Goal: Information Seeking & Learning: Learn about a topic

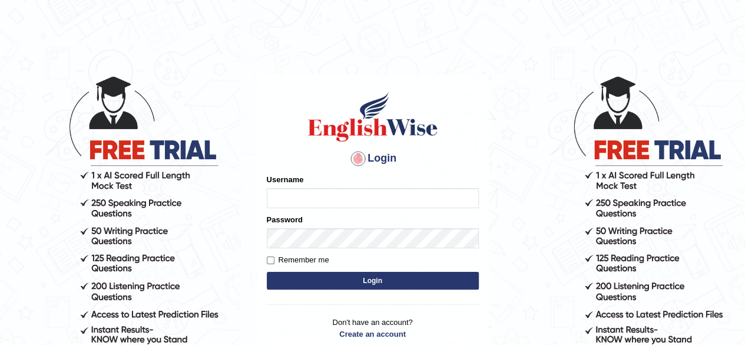
click at [313, 198] on input "Username" at bounding box center [373, 198] width 212 height 20
type input "CKAUR"
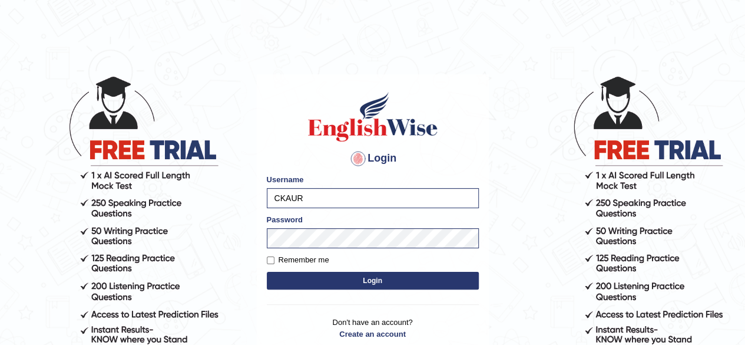
click at [14, 52] on body "Login Please fix the following errors: Username CKAUR Password Remember me Logi…" at bounding box center [372, 209] width 745 height 345
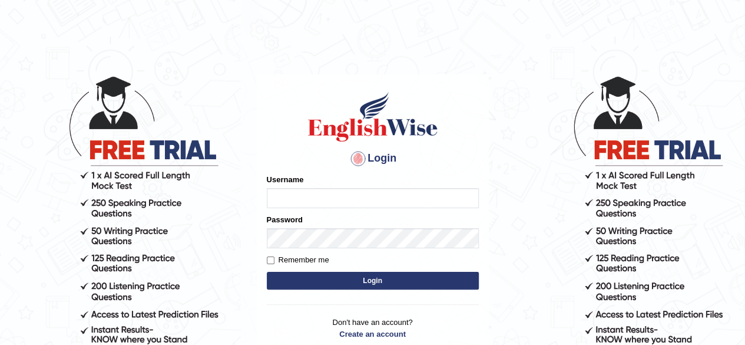
click at [298, 193] on input "Username" at bounding box center [373, 198] width 212 height 20
type input "CKAUR"
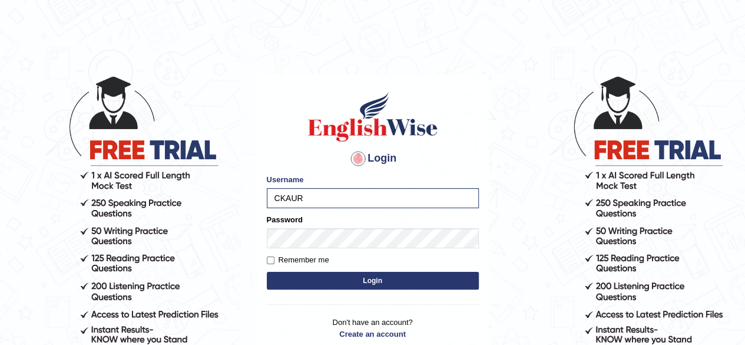
click at [297, 279] on button "Login" at bounding box center [373, 281] width 212 height 18
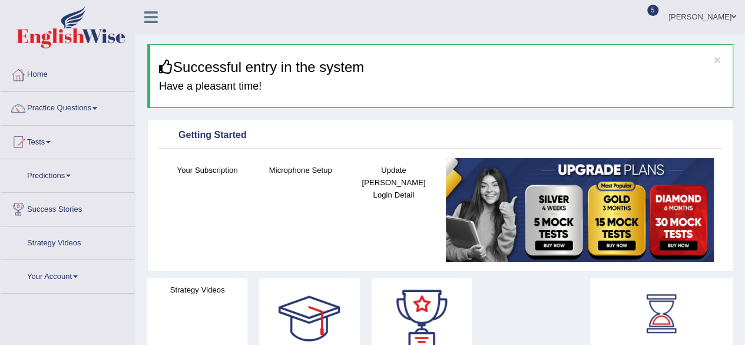
click at [70, 104] on link "Practice Questions" at bounding box center [68, 106] width 134 height 29
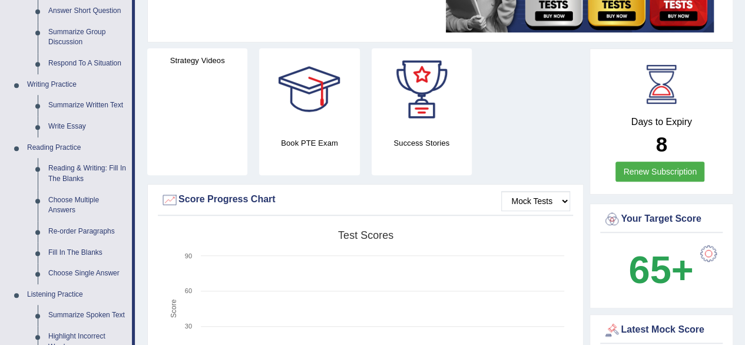
scroll to position [229, 0]
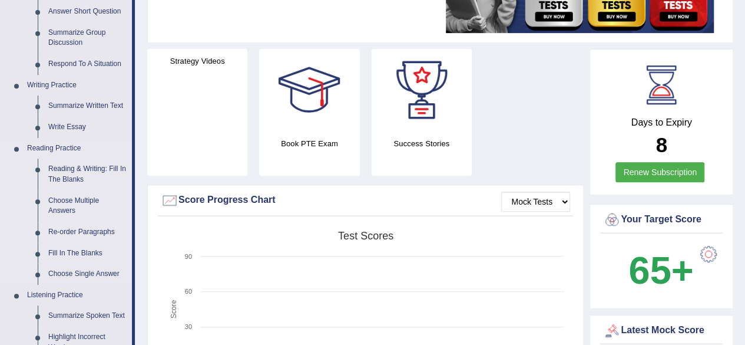
click at [81, 233] on link "Re-order Paragraphs" at bounding box center [87, 232] width 89 height 21
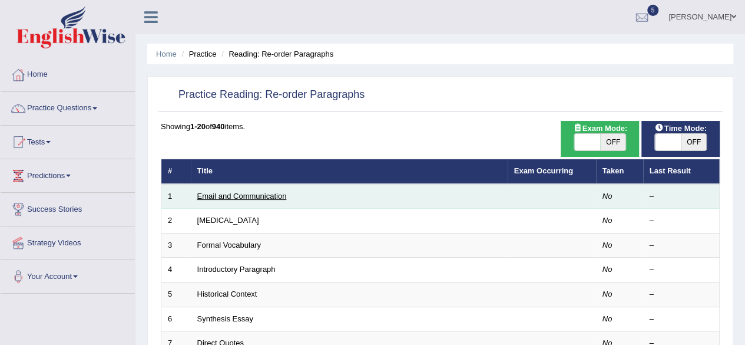
click at [250, 194] on link "Email and Communication" at bounding box center [242, 195] width 90 height 9
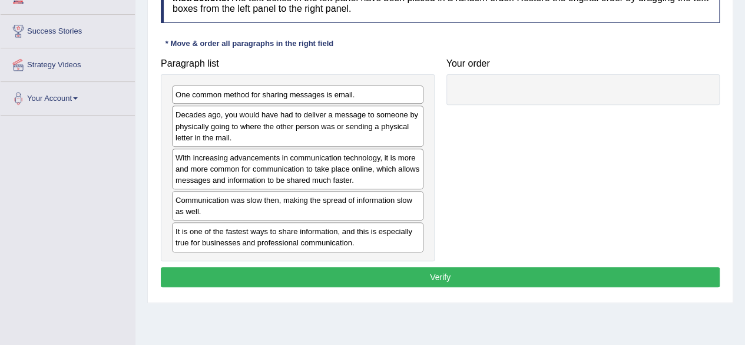
scroll to position [176, 0]
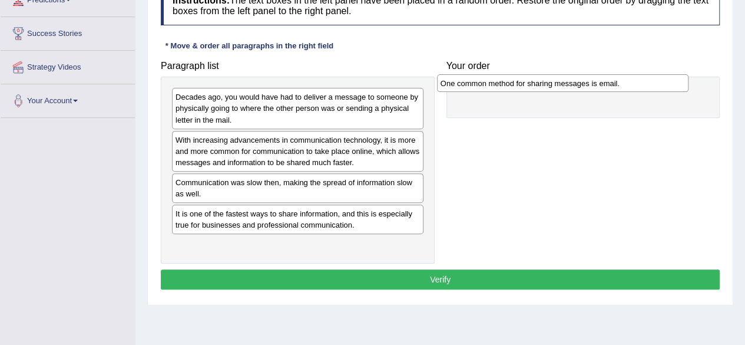
drag, startPoint x: 295, startPoint y: 95, endPoint x: 560, endPoint y: 81, distance: 265.5
click at [560, 81] on div "One common method for sharing messages is email." at bounding box center [563, 83] width 252 height 18
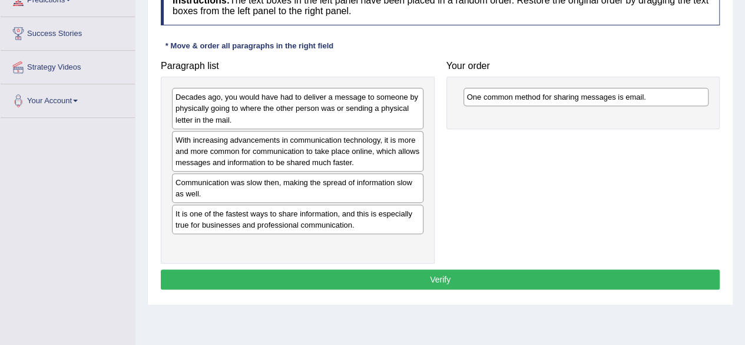
click at [560, 80] on div "One common method for sharing messages is email." at bounding box center [584, 103] width 274 height 52
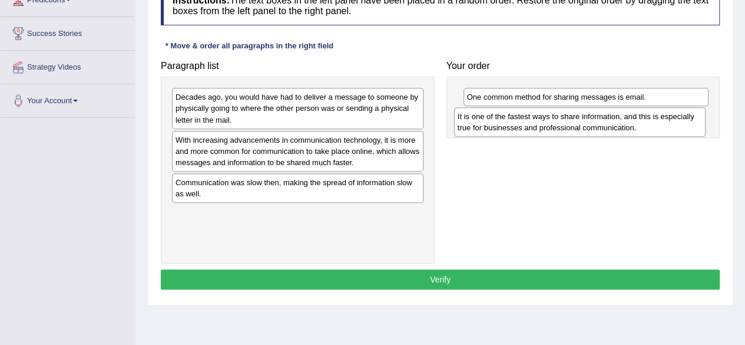
drag, startPoint x: 261, startPoint y: 222, endPoint x: 543, endPoint y: 125, distance: 298.5
click at [543, 125] on div "It is one of the fastest ways to share information, and this is especially true…" at bounding box center [580, 121] width 252 height 29
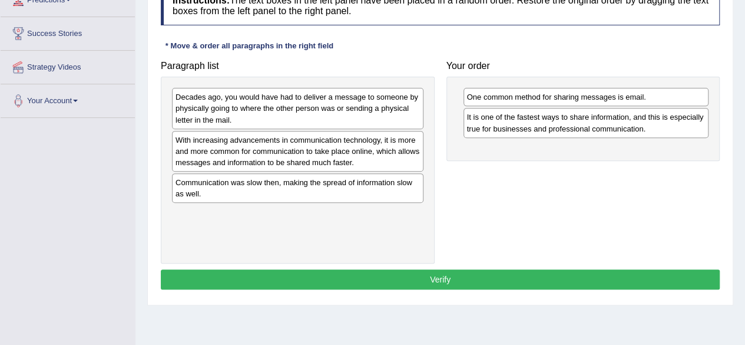
drag, startPoint x: 272, startPoint y: 154, endPoint x: 422, endPoint y: 135, distance: 151.5
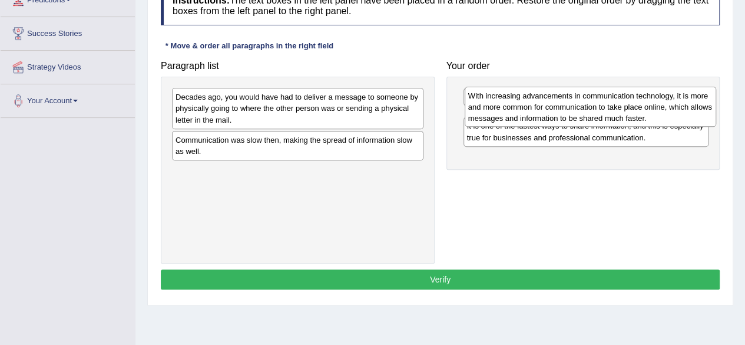
drag, startPoint x: 329, startPoint y: 151, endPoint x: 625, endPoint y: 109, distance: 298.7
click at [625, 109] on div "With increasing advancements in communication technology, it is more and more c…" at bounding box center [591, 107] width 252 height 41
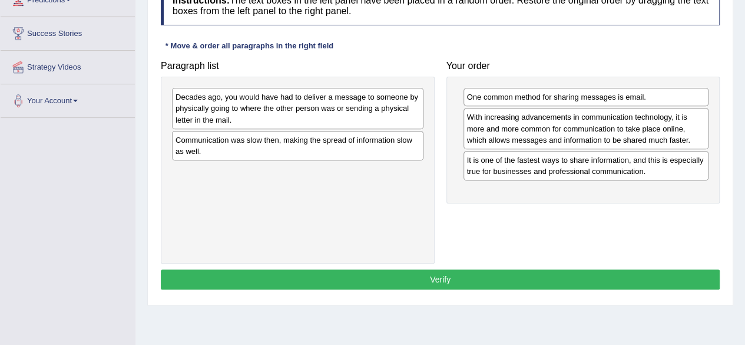
click at [625, 109] on div "With increasing advancements in communication technology, it is more and more c…" at bounding box center [587, 128] width 246 height 41
click at [362, 109] on div "Decades ago, you would have had to deliver a message to someone by physically g…" at bounding box center [298, 108] width 252 height 41
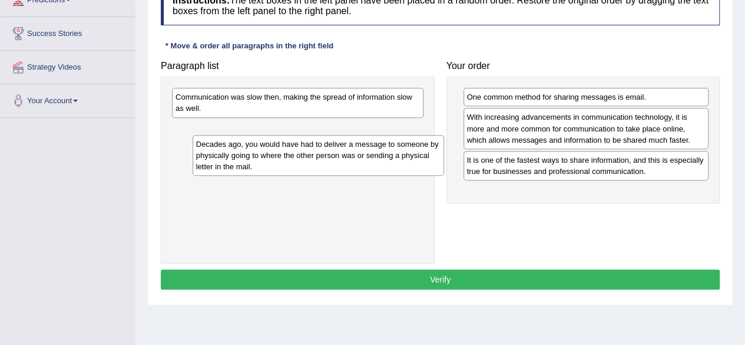
drag, startPoint x: 320, startPoint y: 108, endPoint x: 339, endPoint y: 155, distance: 51.0
click at [339, 155] on div "Decades ago, you would have had to deliver a message to someone by physically g…" at bounding box center [319, 155] width 252 height 41
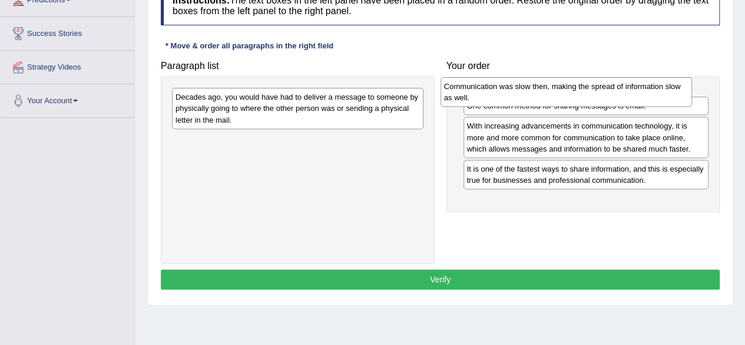
drag, startPoint x: 329, startPoint y: 104, endPoint x: 597, endPoint y: 92, distance: 268.9
click at [597, 92] on div "Communication was slow then, making the spread of information slow as well." at bounding box center [567, 91] width 252 height 29
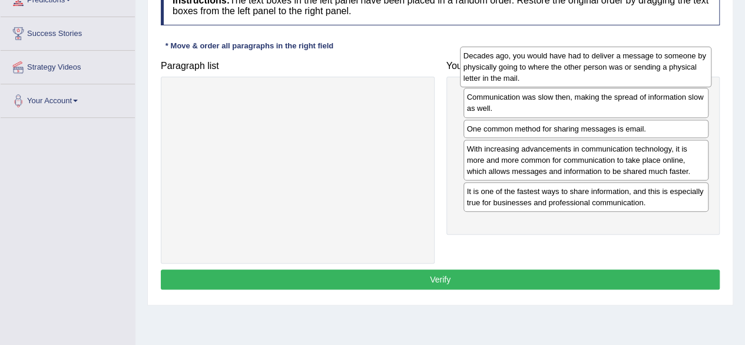
drag, startPoint x: 280, startPoint y: 120, endPoint x: 569, endPoint y: 78, distance: 291.0
click at [569, 78] on div "Decades ago, you would have had to deliver a message to someone by physically g…" at bounding box center [586, 67] width 252 height 41
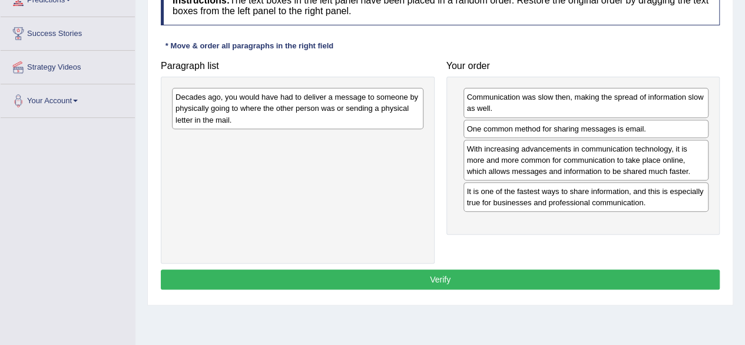
click at [571, 72] on div "Your order Communication was slow then, making the spread of information slow a…" at bounding box center [584, 145] width 286 height 180
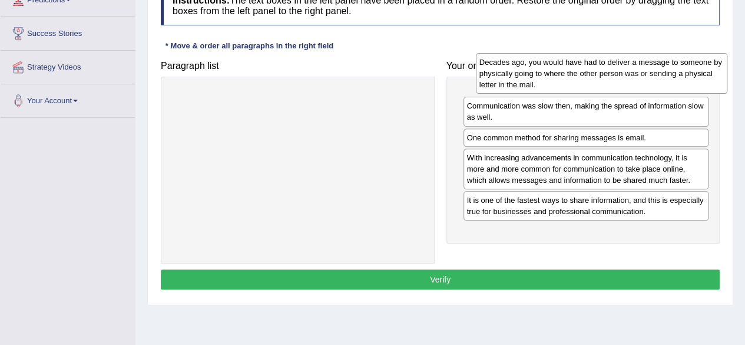
drag, startPoint x: 288, startPoint y: 113, endPoint x: 586, endPoint y: 78, distance: 300.8
click at [586, 78] on div "Decades ago, you would have had to deliver a message to someone by physically g…" at bounding box center [602, 73] width 252 height 41
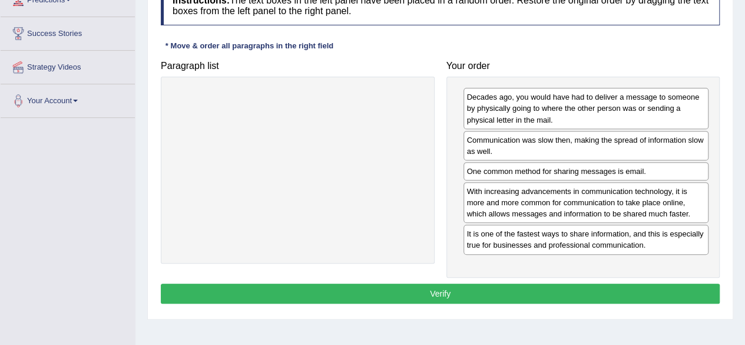
click at [444, 287] on button "Verify" at bounding box center [440, 293] width 559 height 20
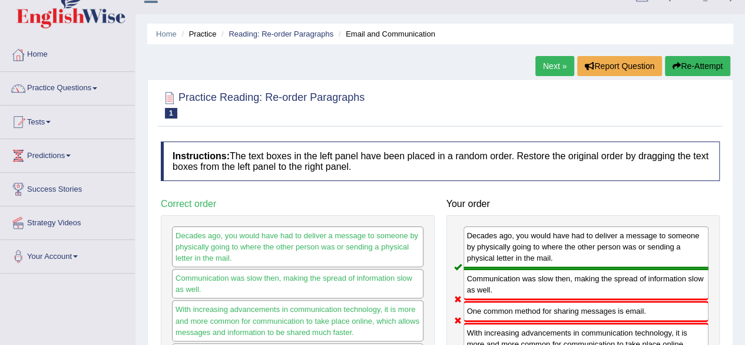
scroll to position [0, 0]
